Goal: Task Accomplishment & Management: Use online tool/utility

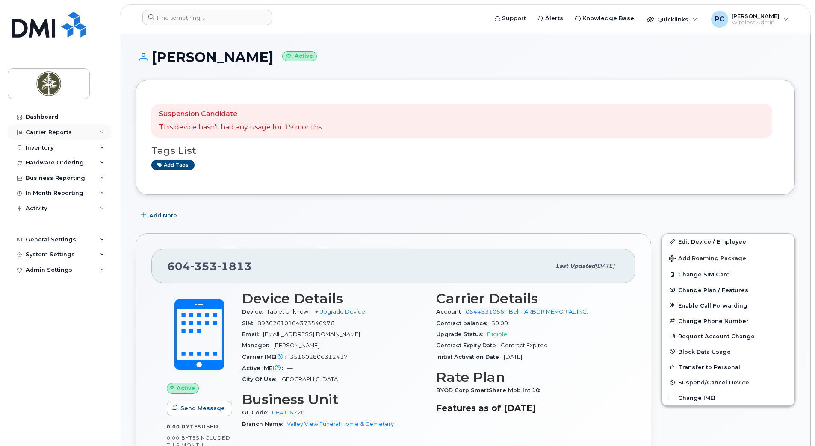
click at [84, 133] on div "Carrier Reports" at bounding box center [59, 132] width 103 height 15
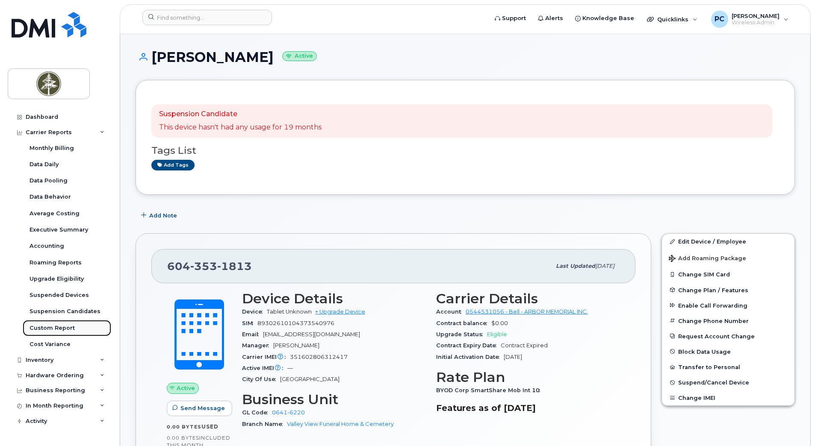
click at [54, 328] on div "Custom Report" at bounding box center [51, 328] width 45 height 8
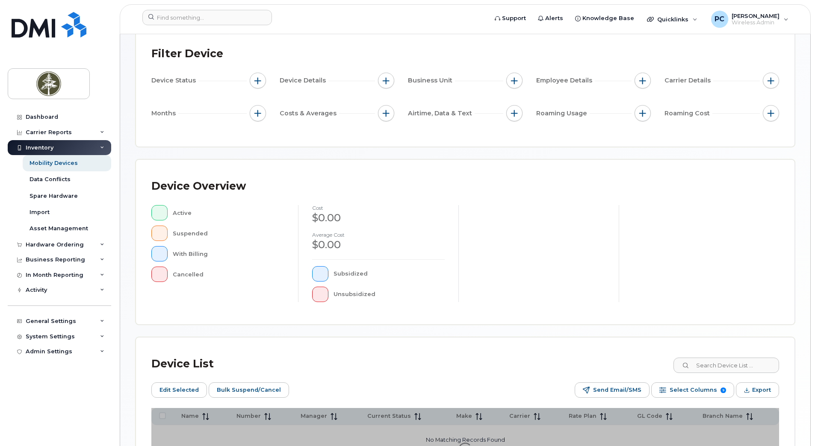
scroll to position [157, 0]
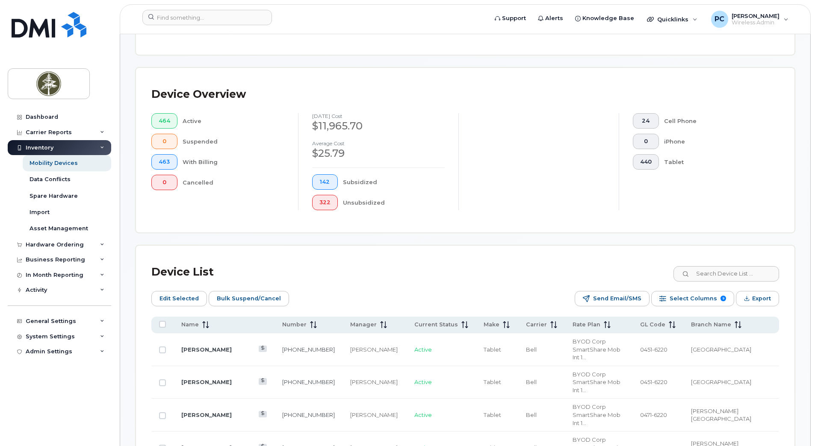
scroll to position [71, 0]
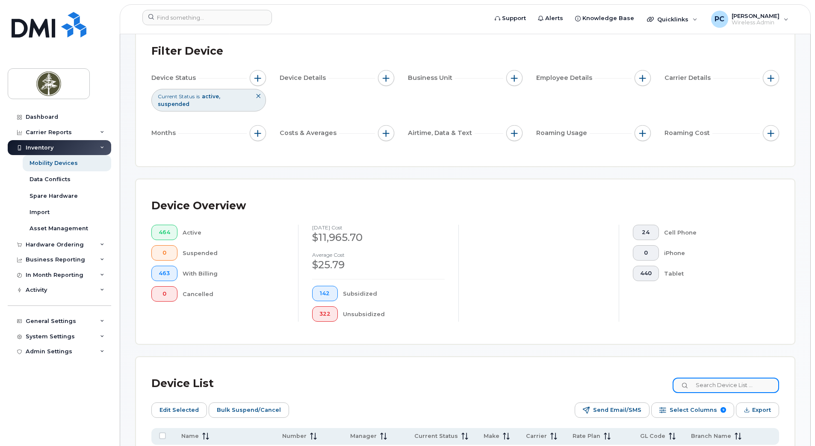
click at [735, 389] on input at bounding box center [725, 385] width 106 height 15
type input "joel"
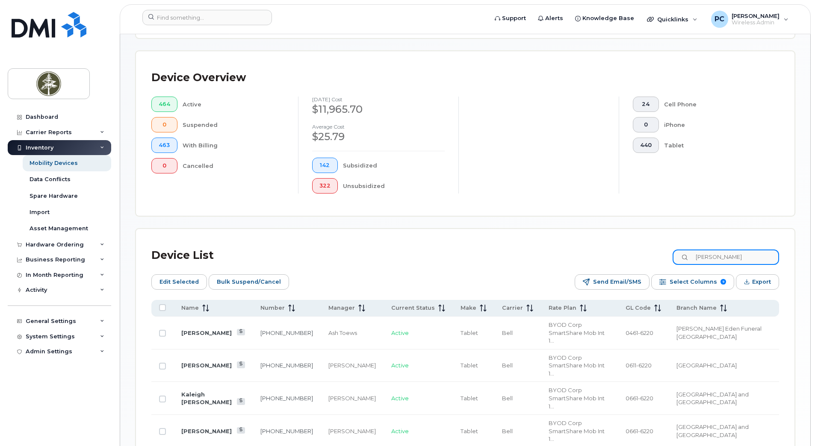
scroll to position [242, 0]
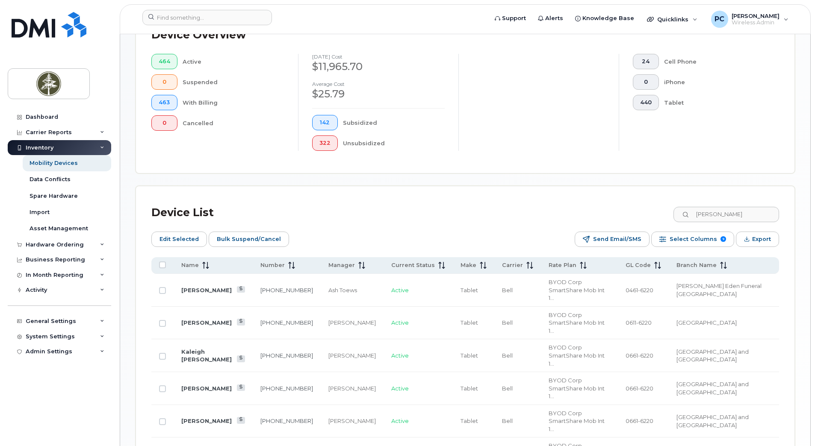
click at [203, 446] on link "Joel Laplap" at bounding box center [206, 454] width 50 height 7
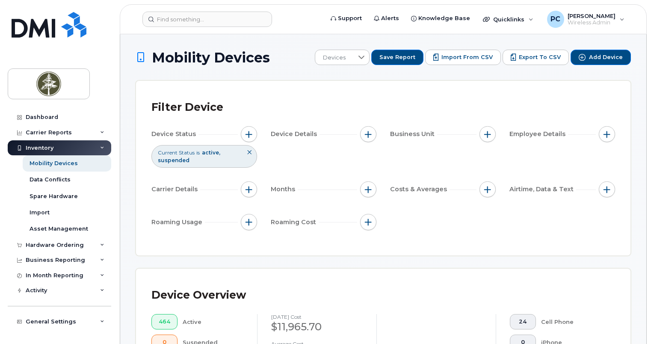
scroll to position [301, 0]
